Goal: Find specific page/section: Find specific page/section

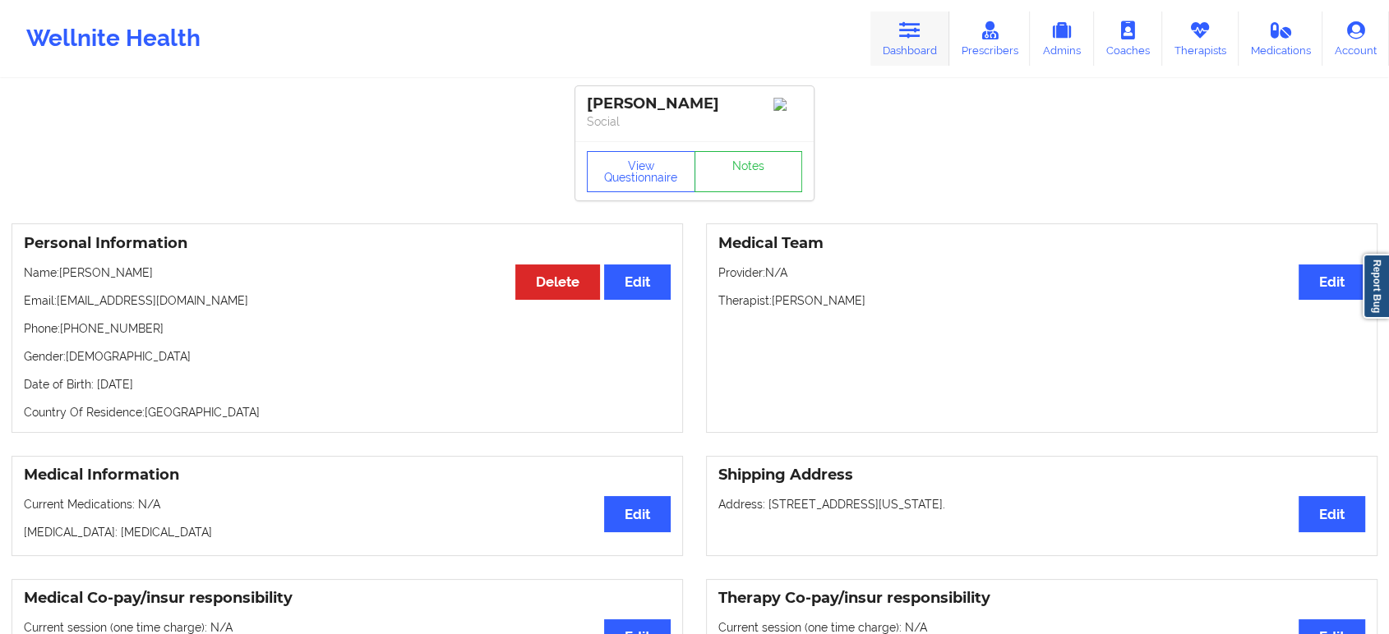
click at [897, 32] on link "Dashboard" at bounding box center [909, 39] width 79 height 54
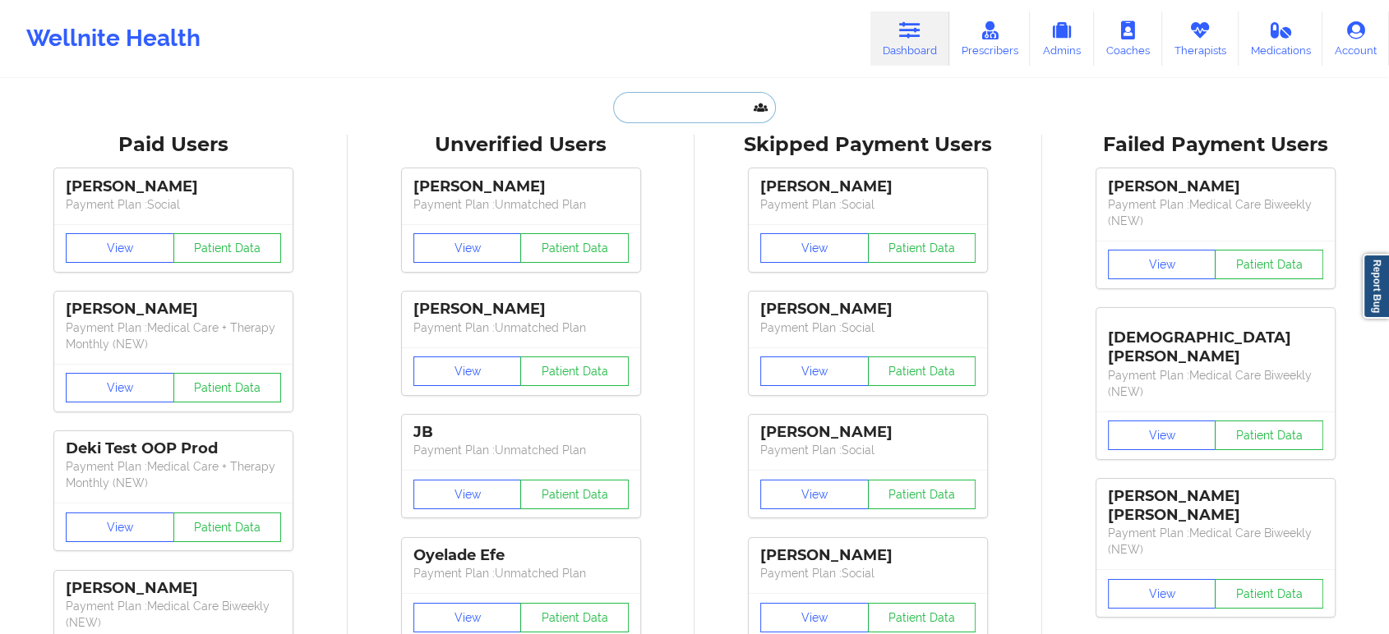
click at [697, 108] on input "text" at bounding box center [694, 107] width 163 height 31
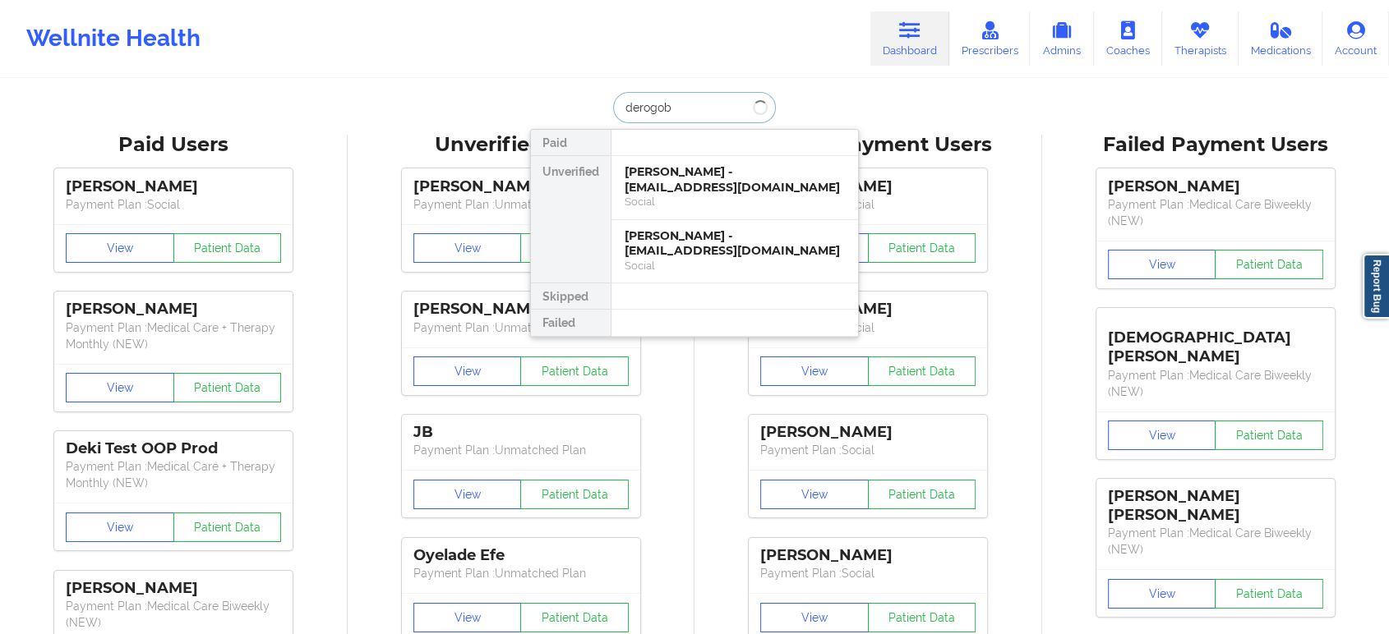
type input "derogo"
click at [731, 188] on div "[PERSON_NAME] - [EMAIL_ADDRESS][DOMAIN_NAME]" at bounding box center [735, 179] width 220 height 30
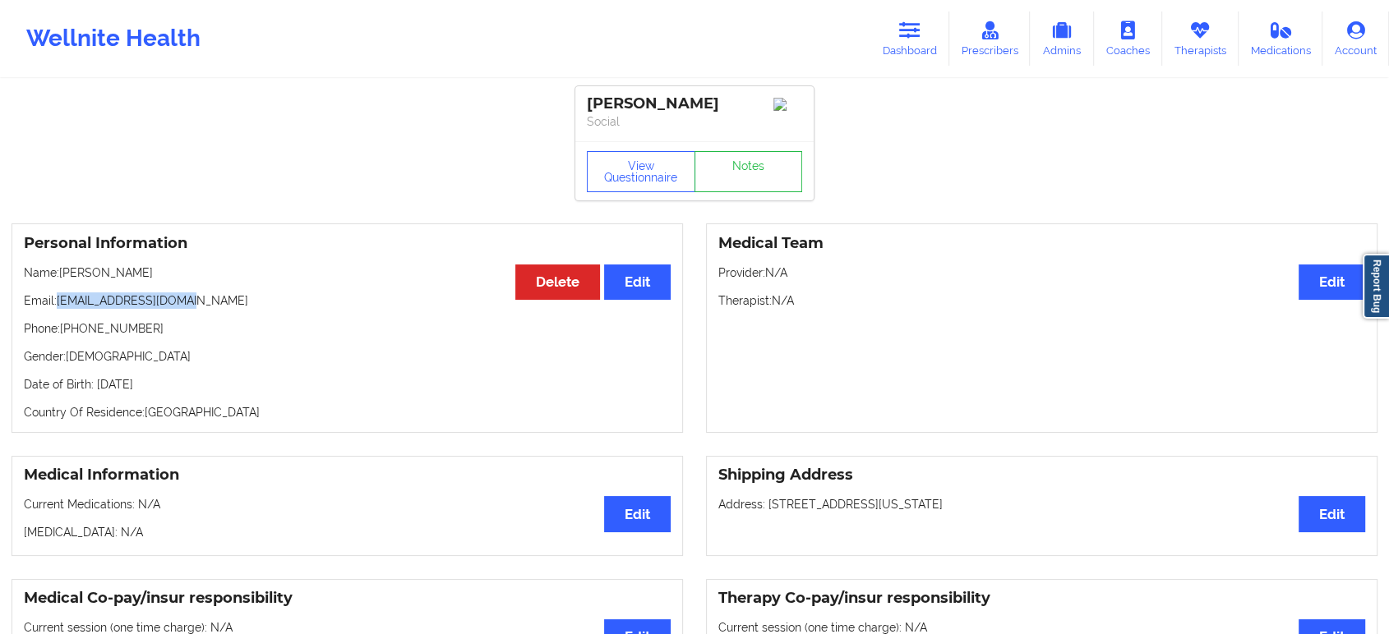
drag, startPoint x: 208, startPoint y: 308, endPoint x: 59, endPoint y: 307, distance: 148.8
click at [59, 307] on p "Email: [EMAIL_ADDRESS][DOMAIN_NAME]" at bounding box center [347, 301] width 647 height 16
copy p "[EMAIL_ADDRESS][DOMAIN_NAME]"
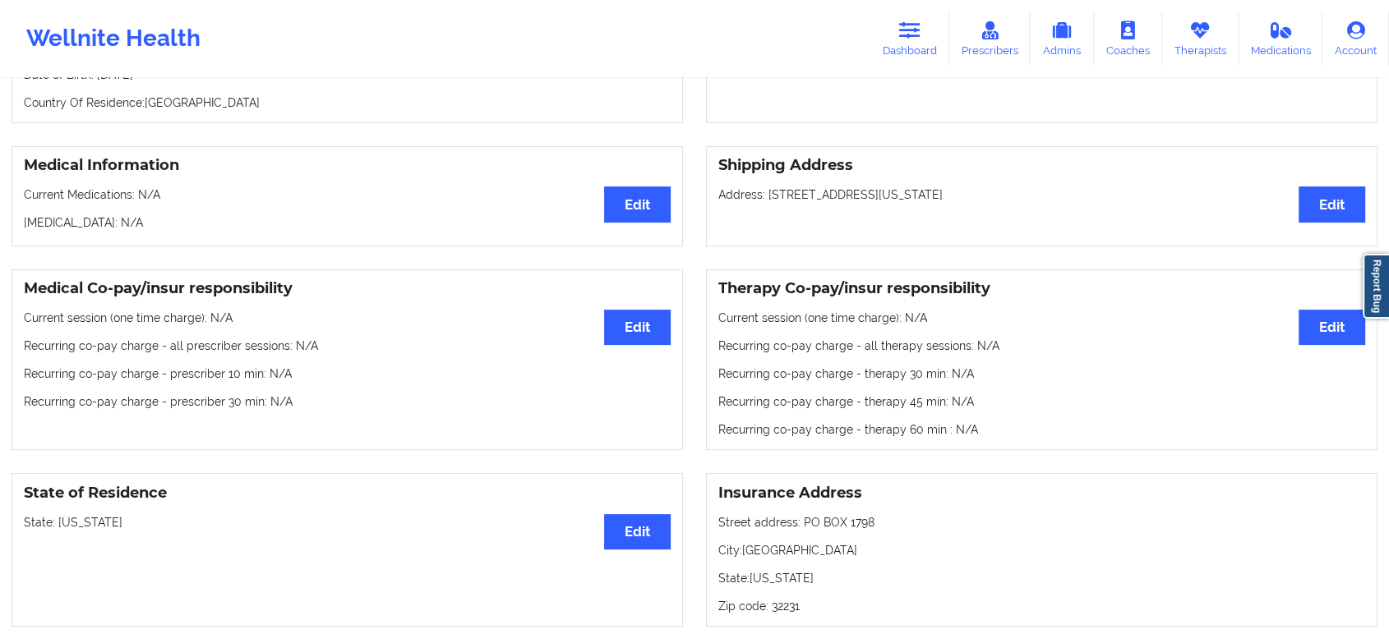
scroll to position [311, 0]
drag, startPoint x: 800, startPoint y: 392, endPoint x: 798, endPoint y: 381, distance: 11.6
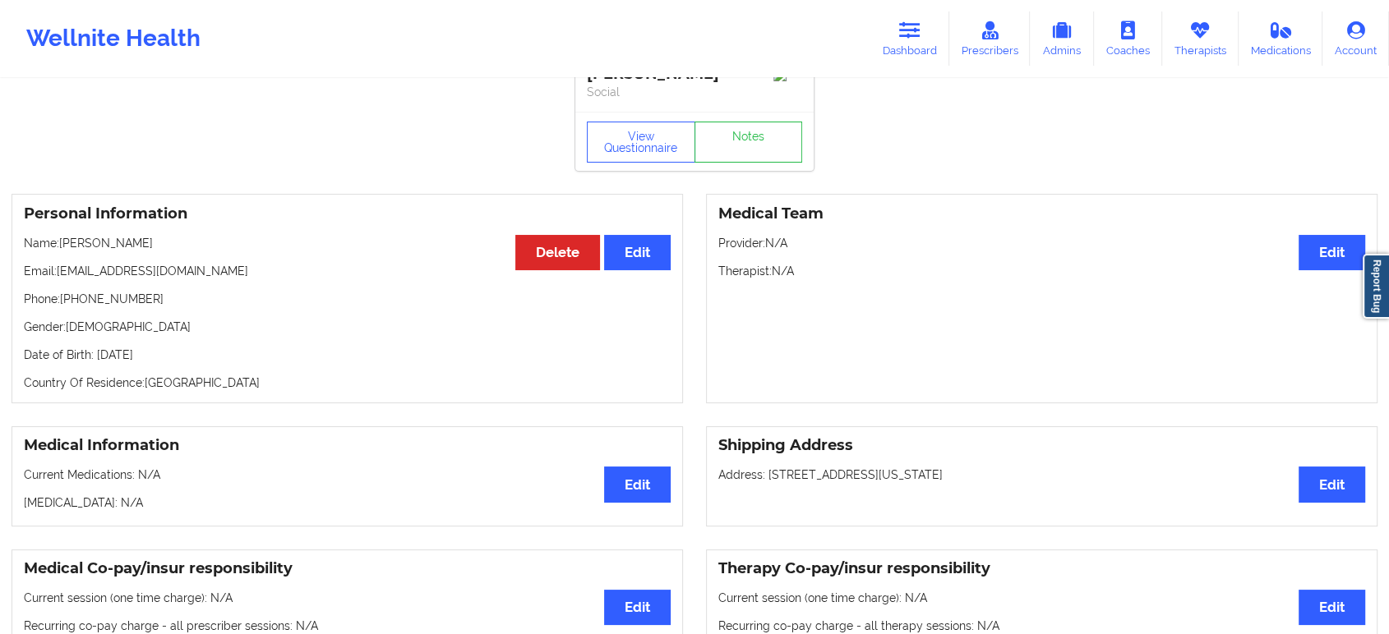
scroll to position [0, 0]
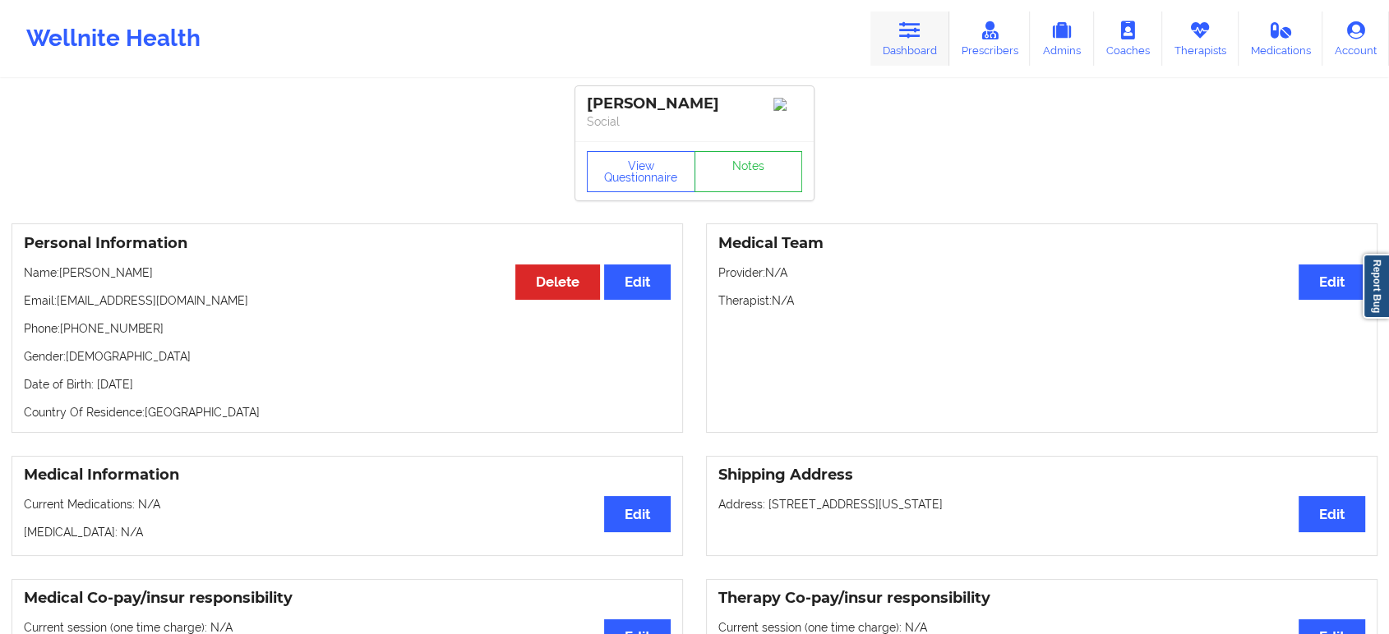
click at [917, 33] on icon at bounding box center [909, 30] width 21 height 18
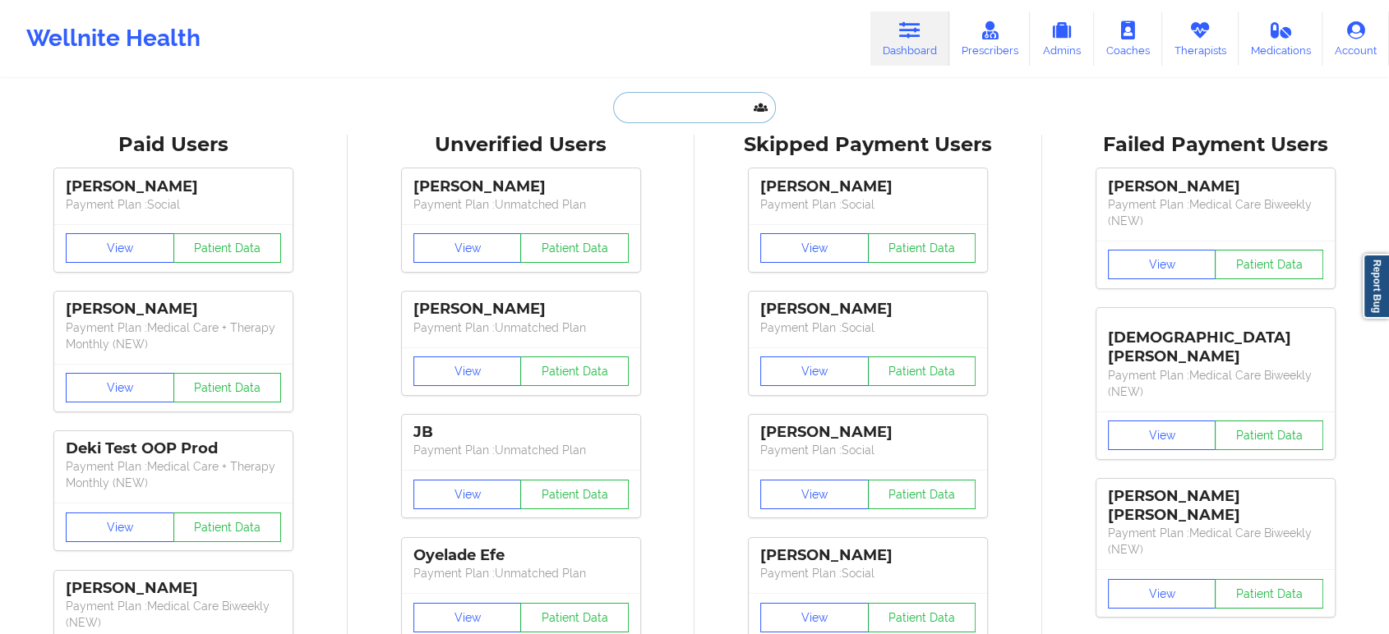
click at [712, 113] on input "text" at bounding box center [694, 107] width 163 height 31
paste input "[EMAIL_ADDRESS][DOMAIN_NAME]"
type input "[EMAIL_ADDRESS][DOMAIN_NAME]"
paste input "[EMAIL_ADDRESS][DOMAIN_NAME]"
type input "[EMAIL_ADDRESS][DOMAIN_NAME]"
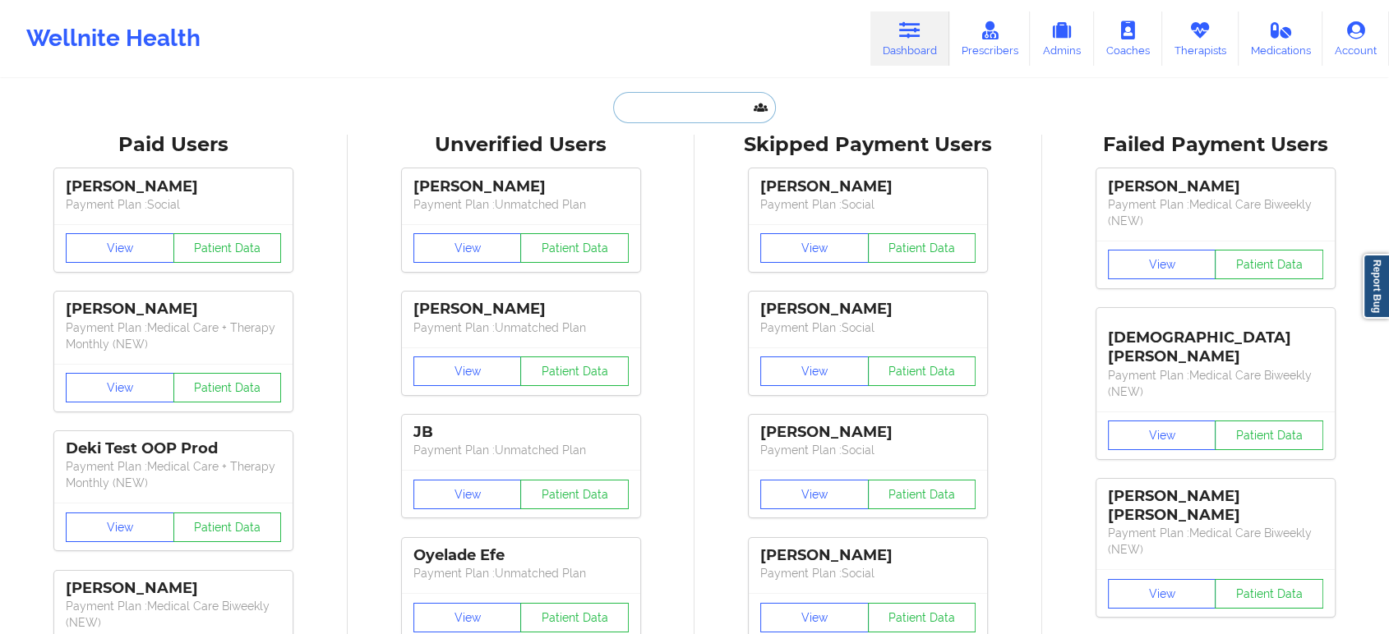
click at [694, 108] on input "text" at bounding box center [694, 107] width 163 height 31
paste input "[EMAIL_ADDRESS][DOMAIN_NAME]"
type input "[EMAIL_ADDRESS][DOMAIN_NAME]"
paste input "[EMAIL_ADDRESS][DOMAIN_NAME]"
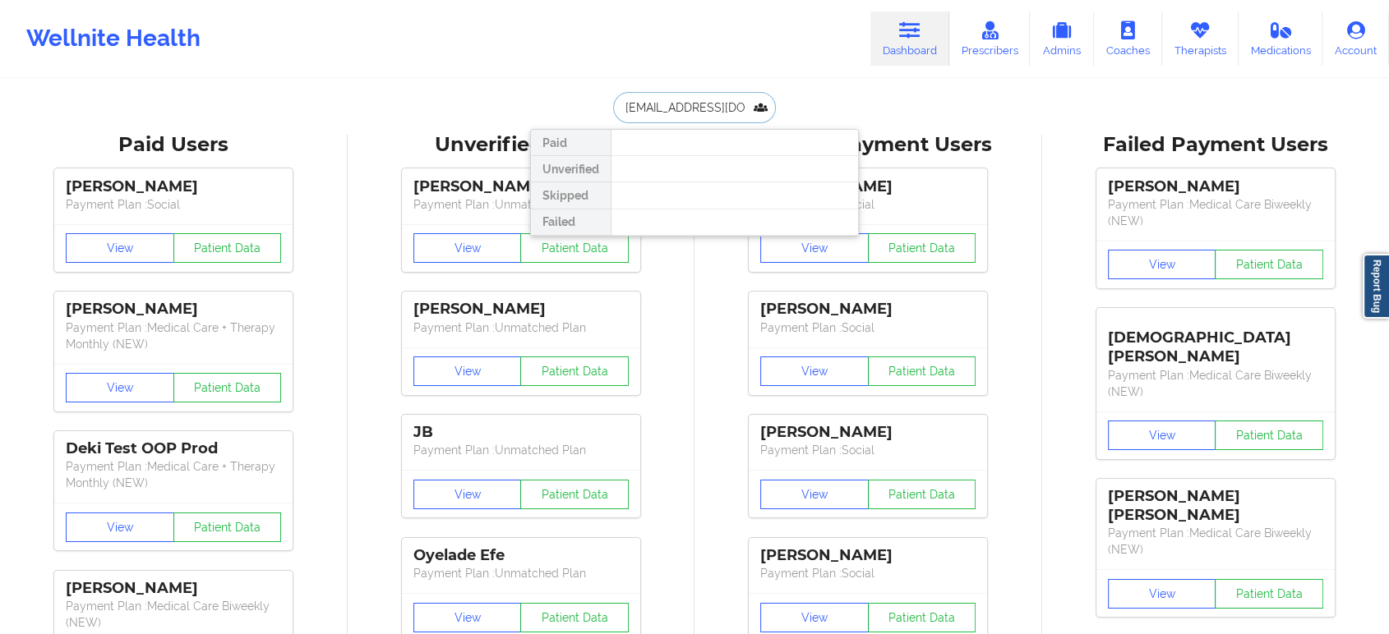
click at [649, 104] on input "[EMAIL_ADDRESS][DOMAIN_NAME]" at bounding box center [694, 107] width 163 height 31
type input "[EMAIL_ADDRESS][DOMAIN_NAME]"
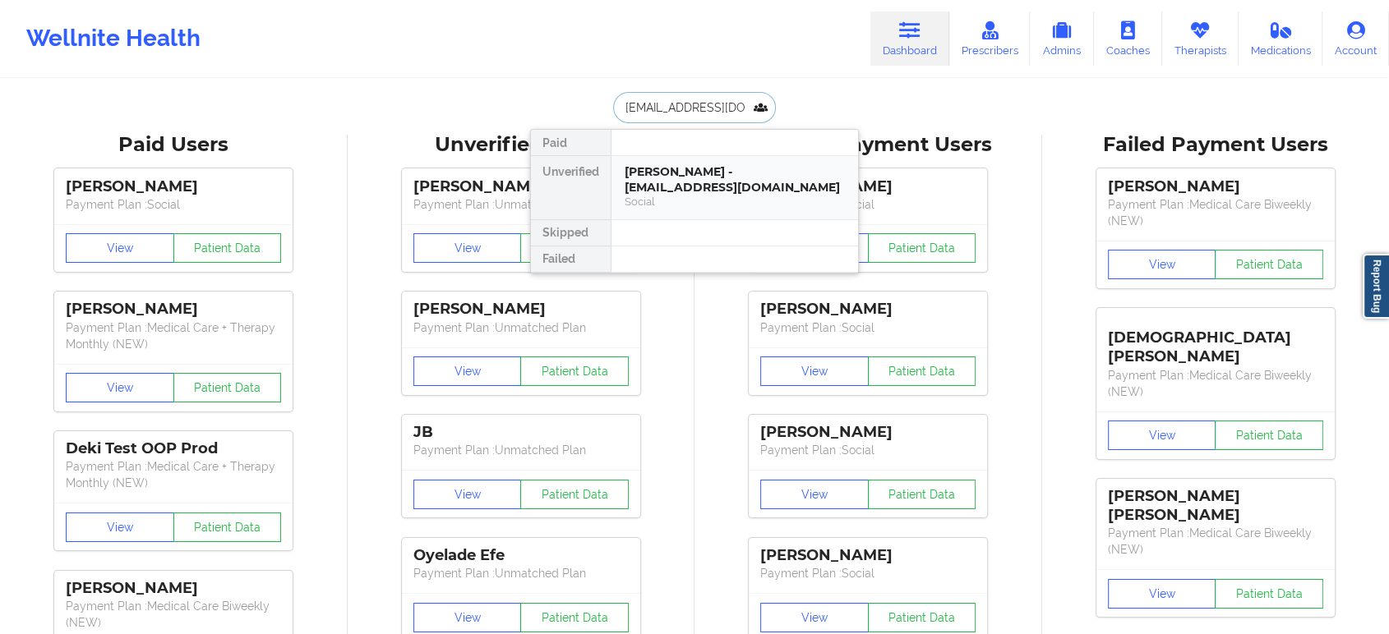
click at [707, 195] on div "Social" at bounding box center [735, 202] width 220 height 14
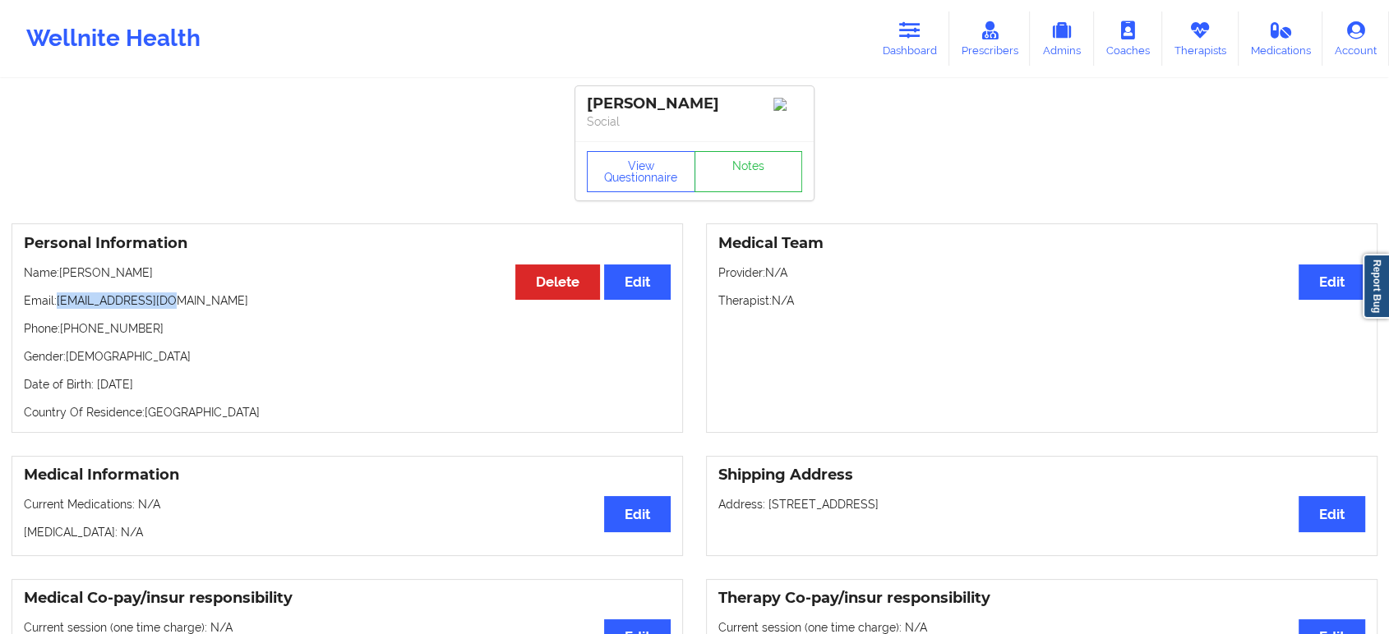
drag, startPoint x: 170, startPoint y: 309, endPoint x: 58, endPoint y: 305, distance: 111.8
click at [58, 305] on p "Email: [EMAIL_ADDRESS][DOMAIN_NAME]" at bounding box center [347, 301] width 647 height 16
copy p "[EMAIL_ADDRESS][DOMAIN_NAME]"
click at [473, 413] on p "Country Of Residence: [DEMOGRAPHIC_DATA]" at bounding box center [347, 412] width 647 height 16
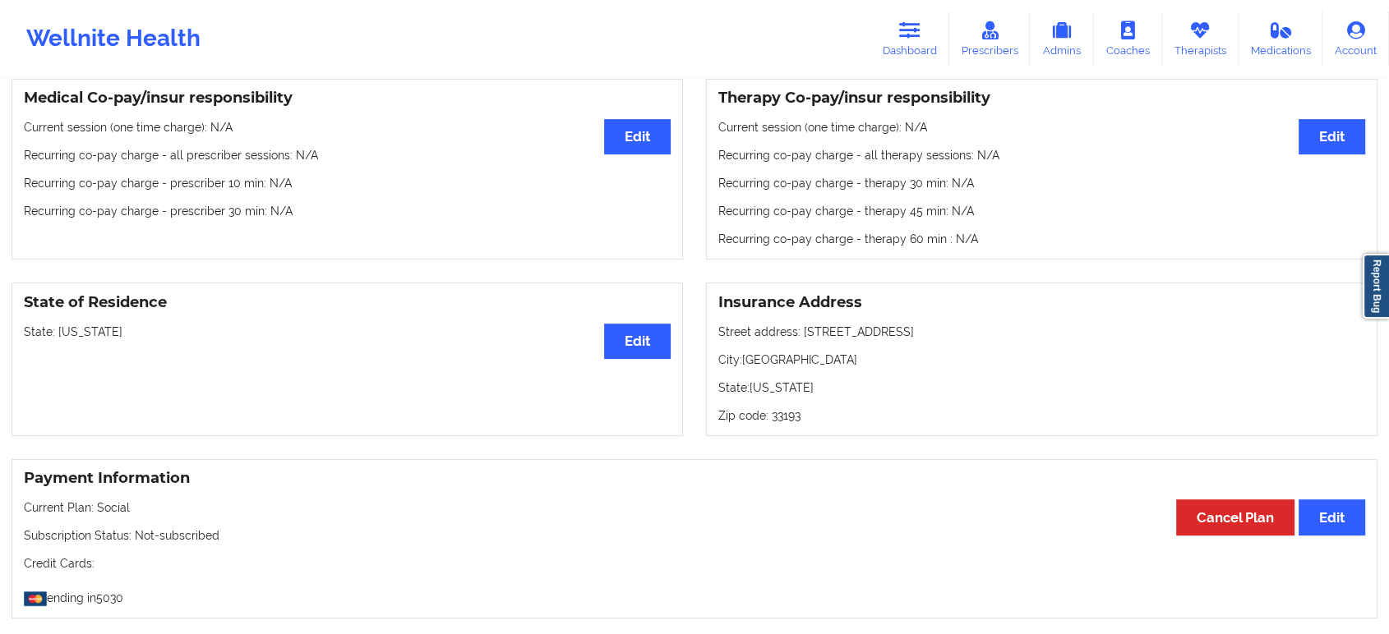
scroll to position [547, 0]
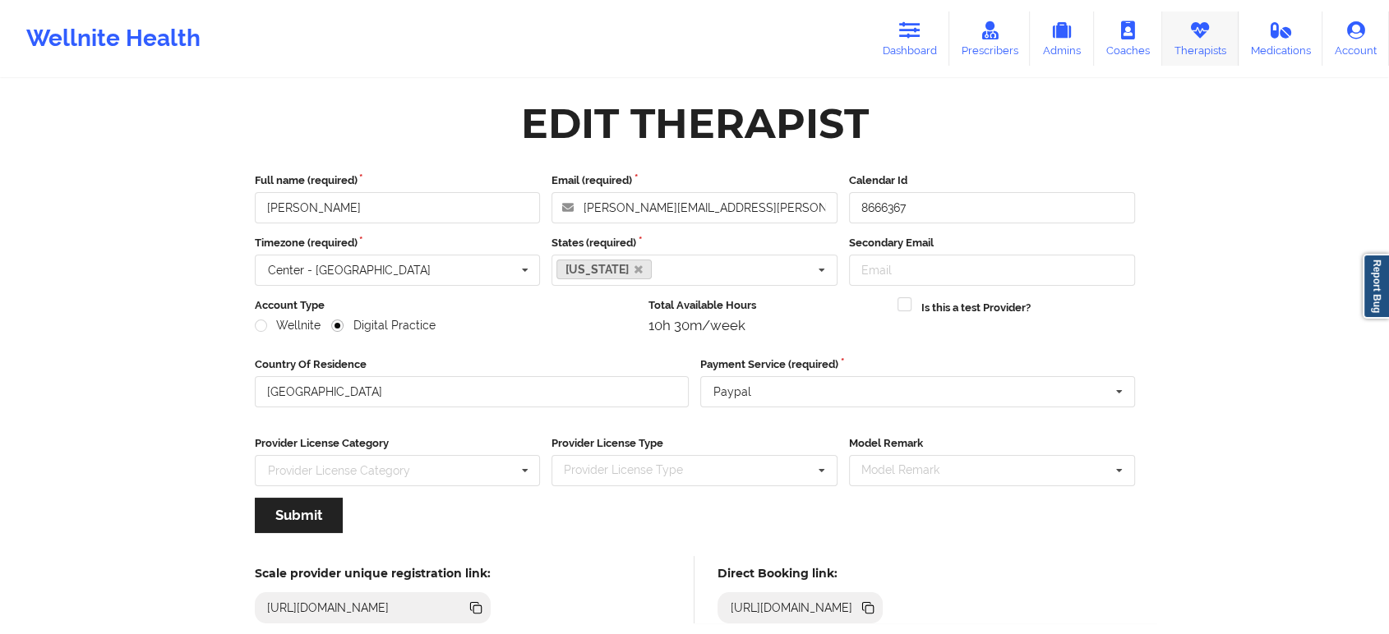
click at [1225, 24] on link "Therapists" at bounding box center [1200, 39] width 76 height 54
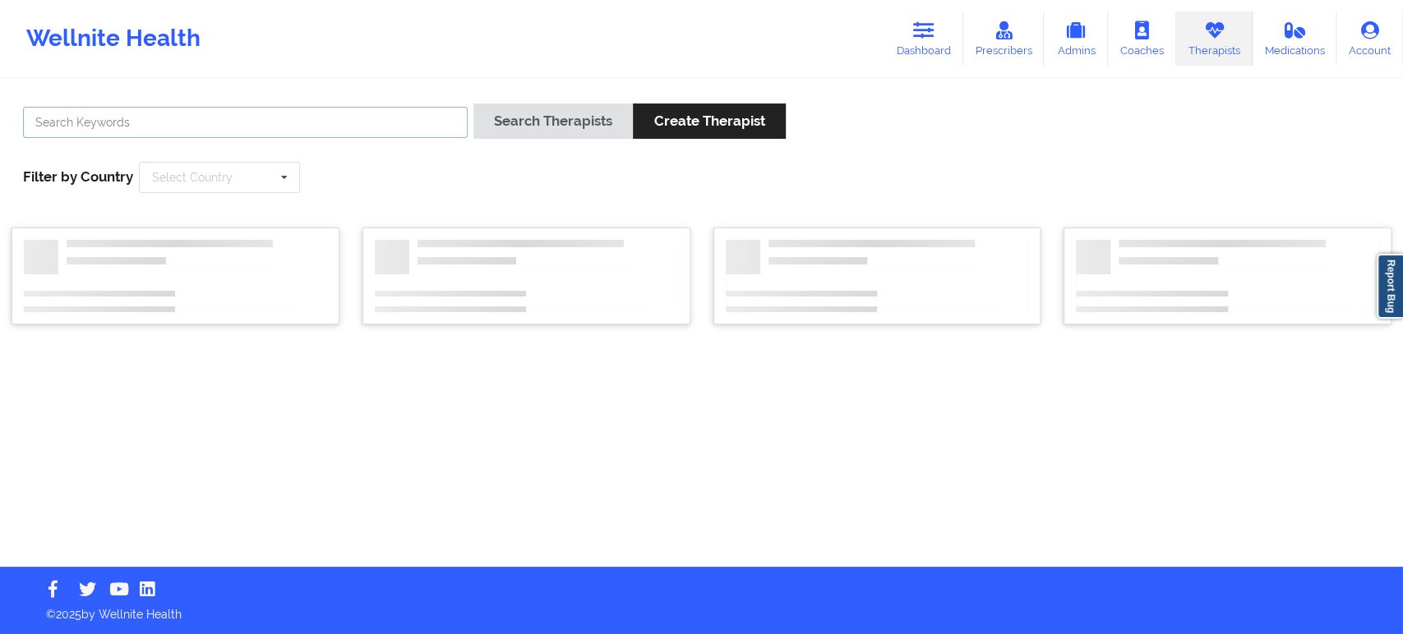
click at [385, 125] on input "text" at bounding box center [245, 122] width 445 height 31
paste input "[PERSON_NAME]"
type input "[PERSON_NAME]"
click at [542, 123] on button "Search Therapists" at bounding box center [552, 121] width 159 height 35
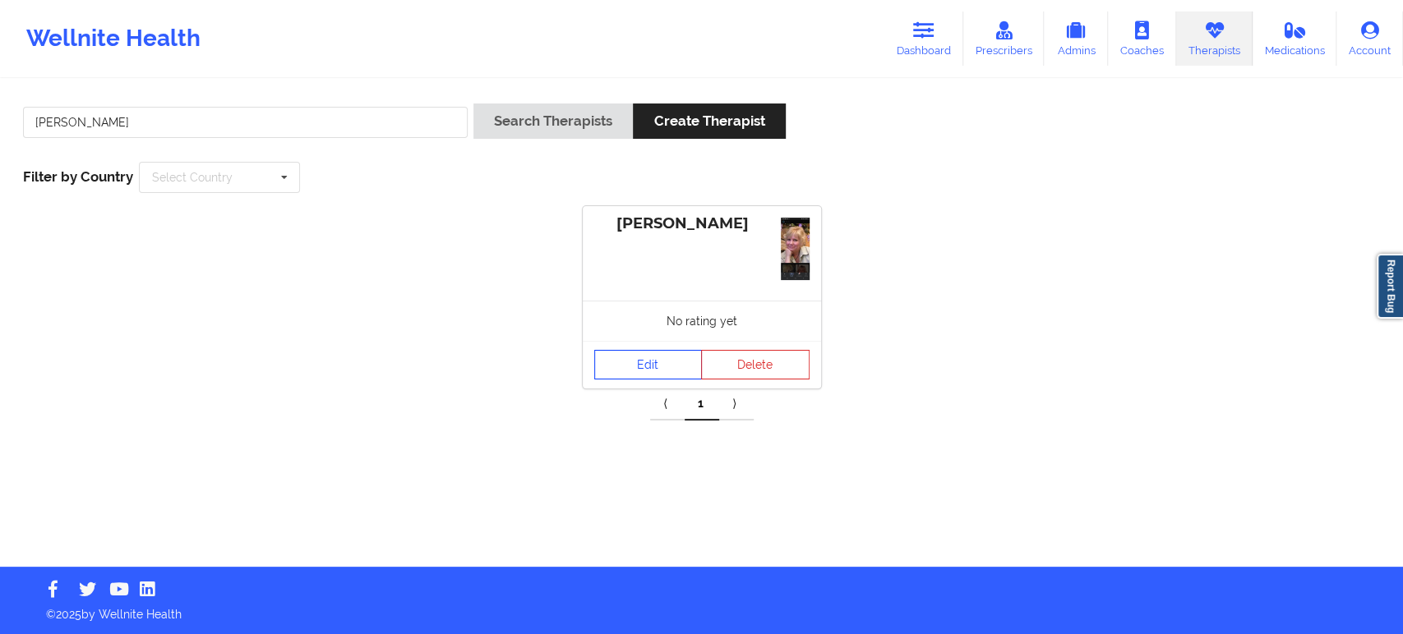
click at [651, 360] on link "Edit" at bounding box center [648, 365] width 108 height 30
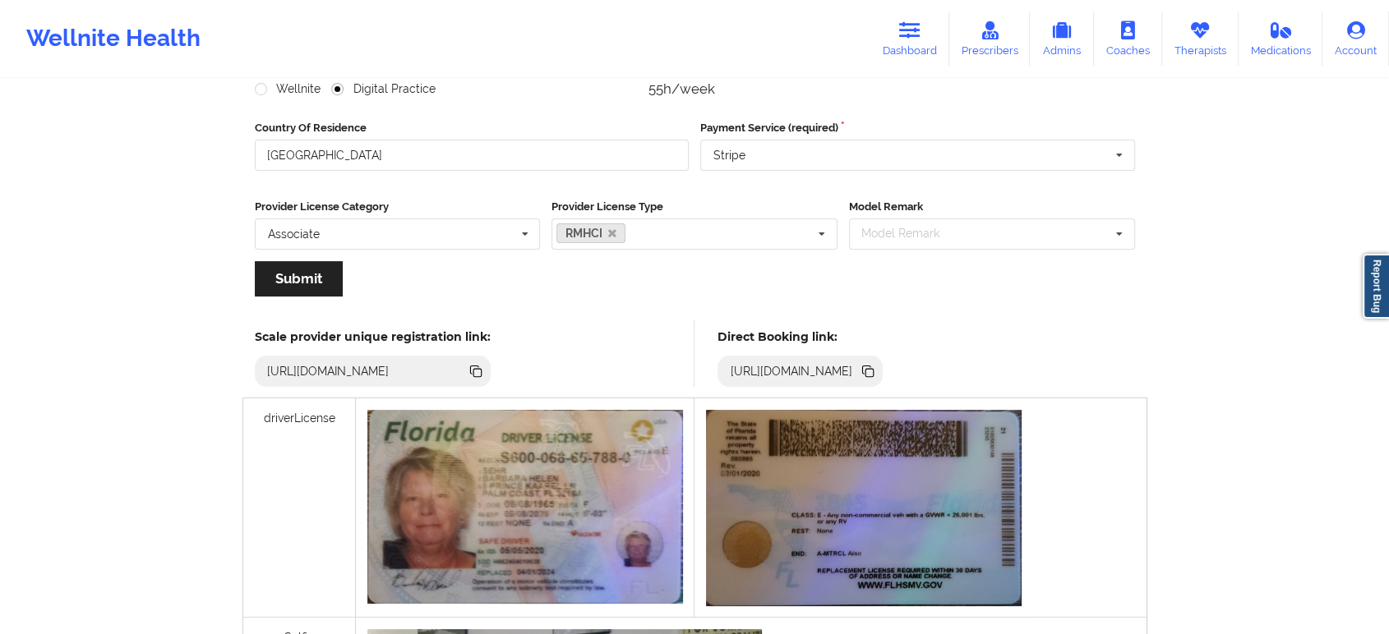
scroll to position [274, 0]
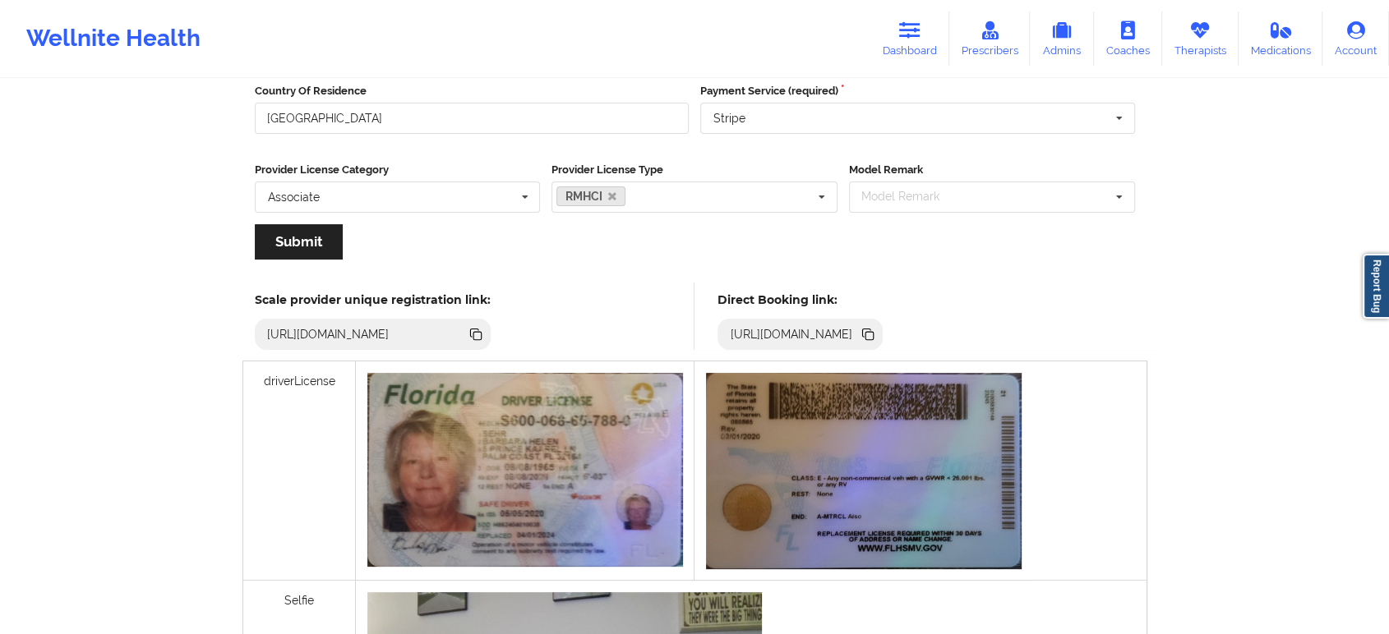
click at [874, 332] on icon at bounding box center [869, 336] width 8 height 8
click at [1202, 35] on icon at bounding box center [1199, 30] width 21 height 18
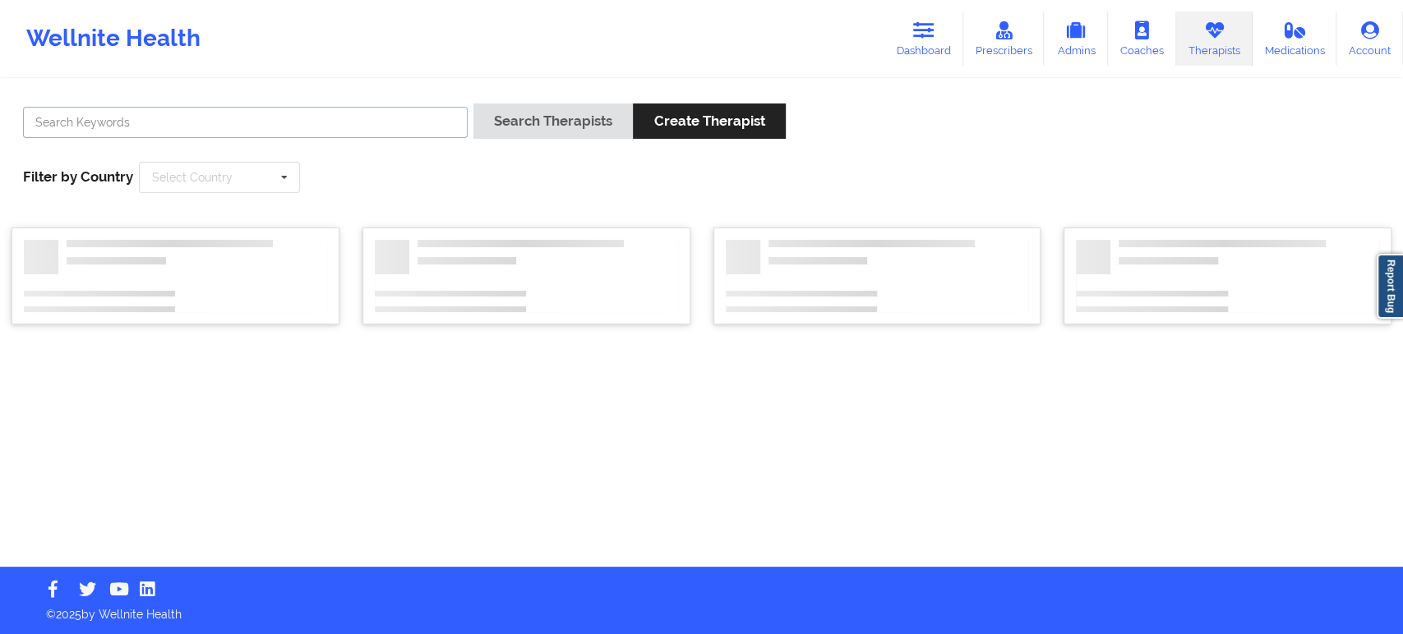
click at [408, 123] on input "text" at bounding box center [245, 122] width 445 height 31
paste input "[PERSON_NAME]"
type input "[PERSON_NAME]"
click at [544, 130] on button "Search Therapists" at bounding box center [552, 121] width 159 height 35
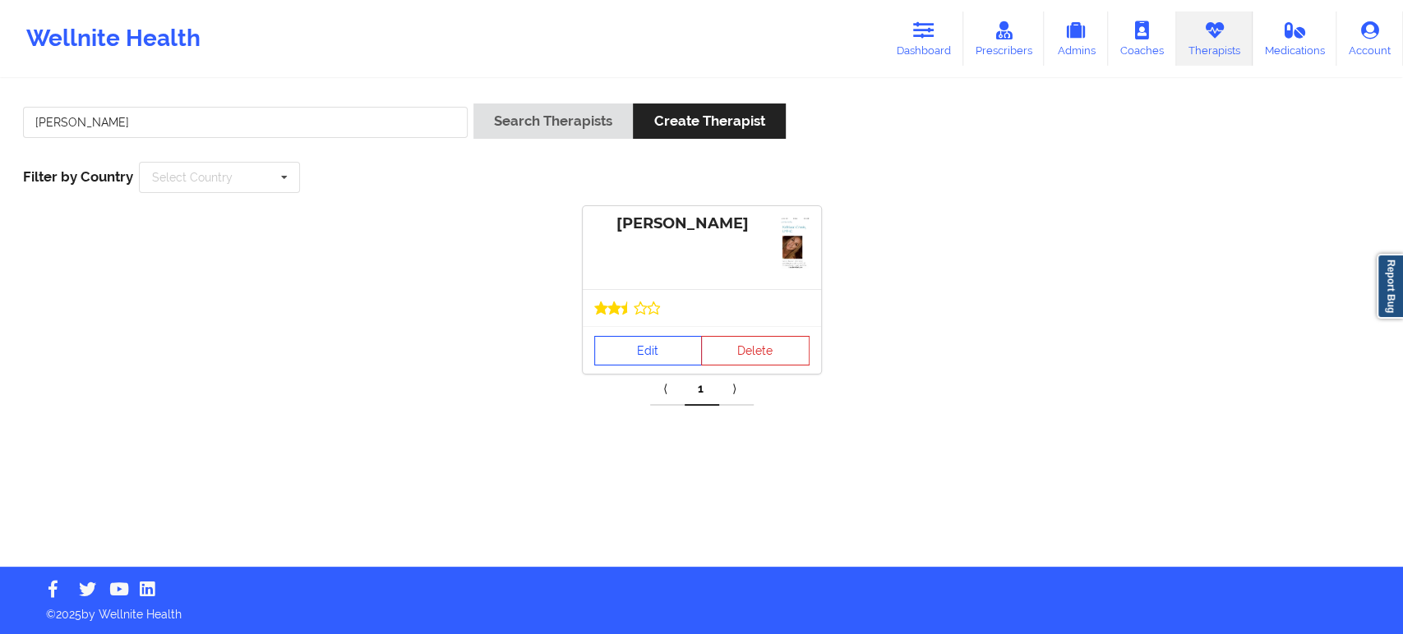
click at [663, 311] on div at bounding box center [701, 308] width 215 height 13
click at [667, 344] on link "Edit" at bounding box center [648, 351] width 108 height 30
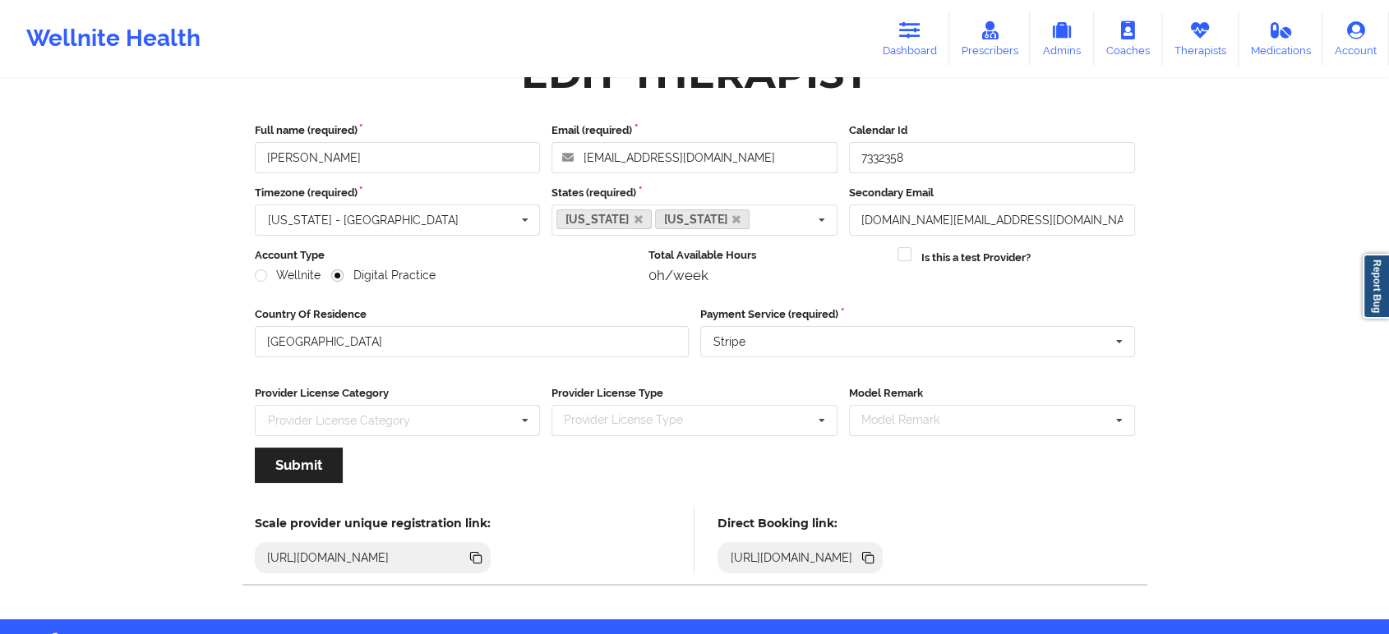
scroll to position [101, 0]
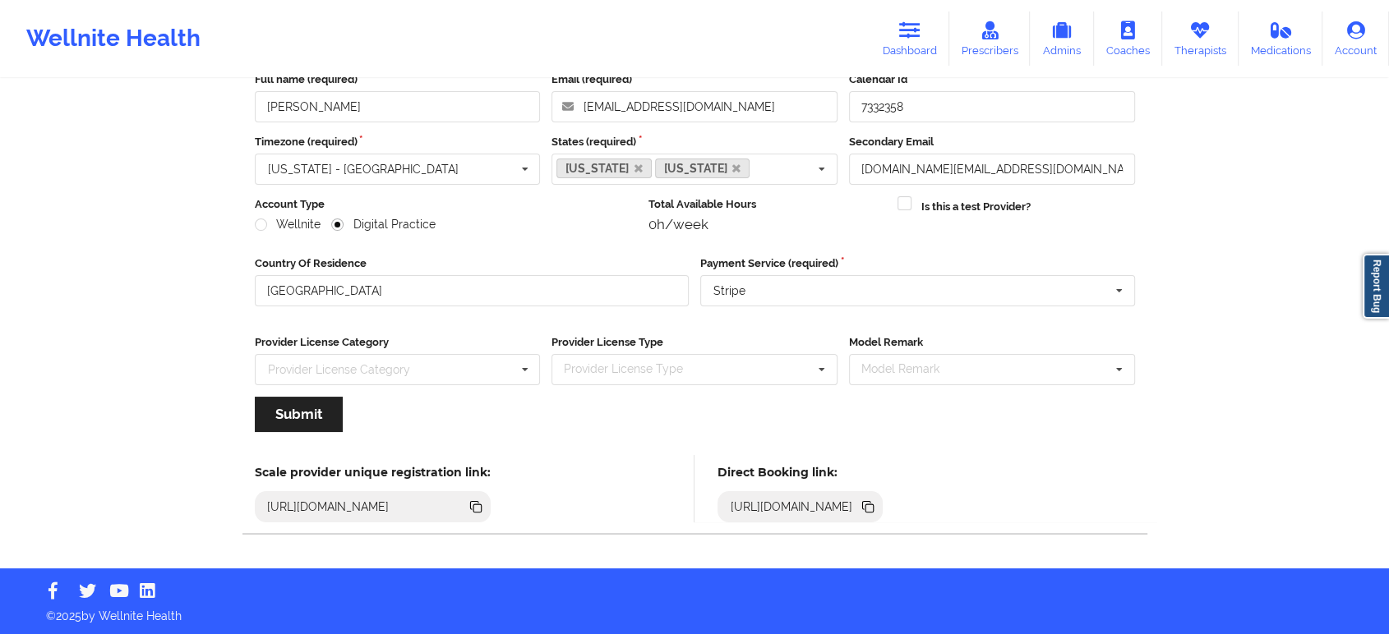
click at [874, 505] on icon at bounding box center [869, 509] width 8 height 8
click at [424, 97] on input "Kathleen Cronin" at bounding box center [398, 106] width 286 height 31
click at [870, 501] on icon at bounding box center [866, 505] width 8 height 8
click at [1181, 35] on link "Therapists" at bounding box center [1200, 39] width 76 height 54
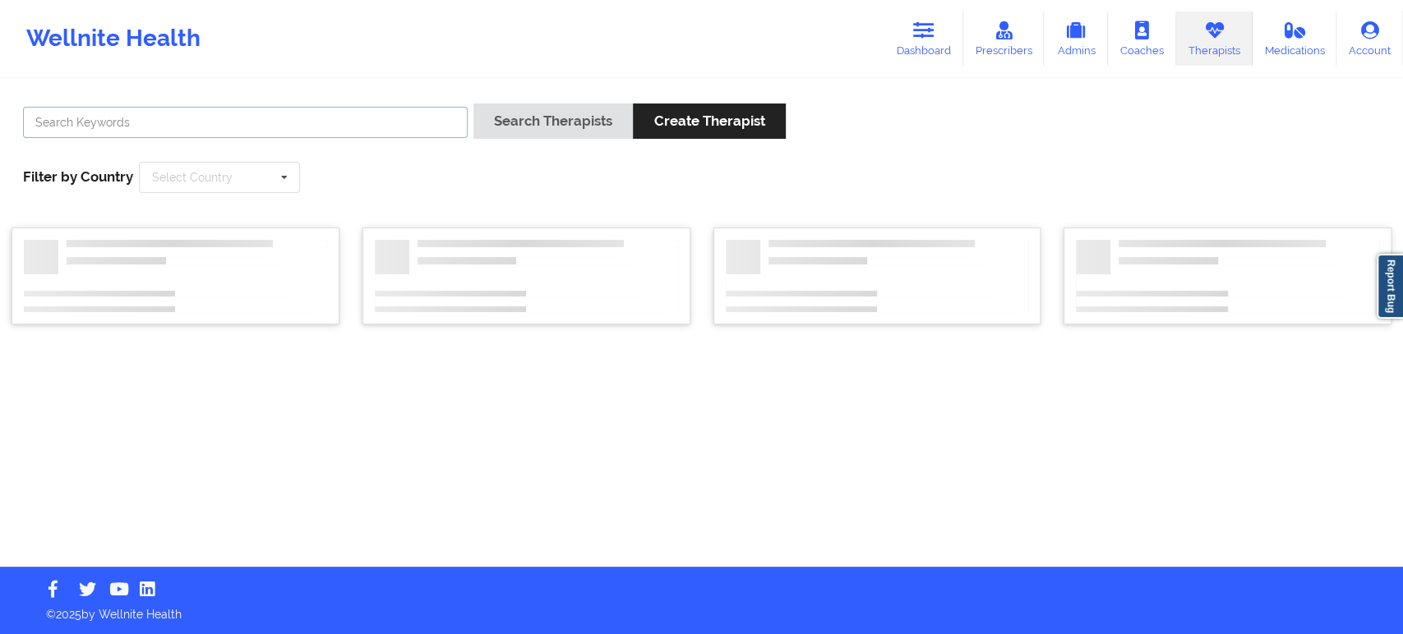
click at [408, 127] on input "text" at bounding box center [245, 122] width 445 height 31
paste input "Susan P Zapatha"
type input "Susan P Zapatha"
click at [584, 123] on button "Search Therapists" at bounding box center [552, 121] width 159 height 35
